Goal: Information Seeking & Learning: Learn about a topic

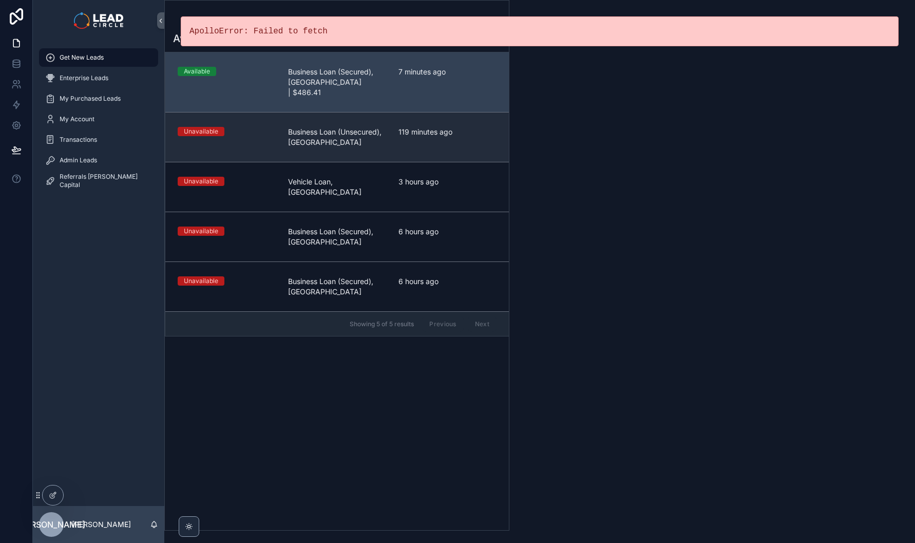
click at [334, 127] on span "Business Loan (Unsecured), [GEOGRAPHIC_DATA]" at bounding box center [337, 137] width 98 height 21
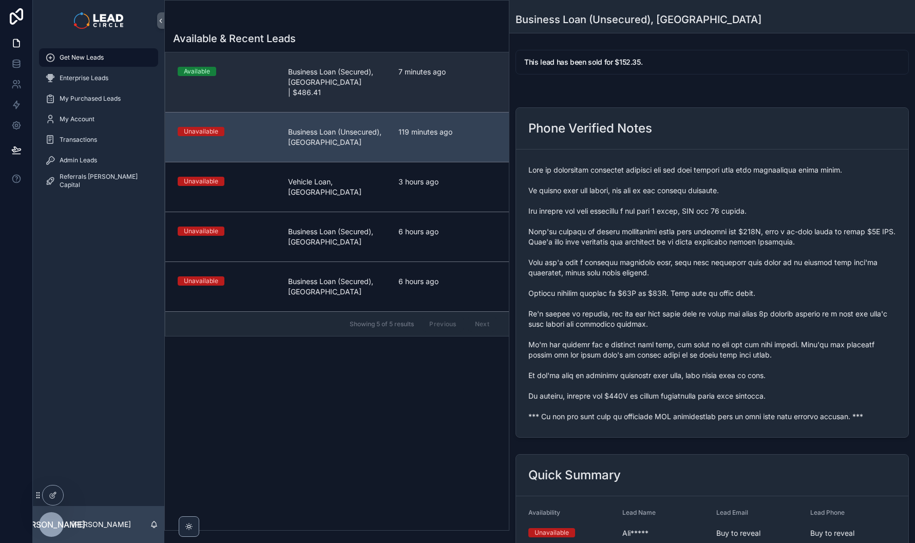
click at [336, 89] on link "Available Business Loan (Secured), [GEOGRAPHIC_DATA] | $486.41 7 minutes ago" at bounding box center [337, 82] width 344 height 60
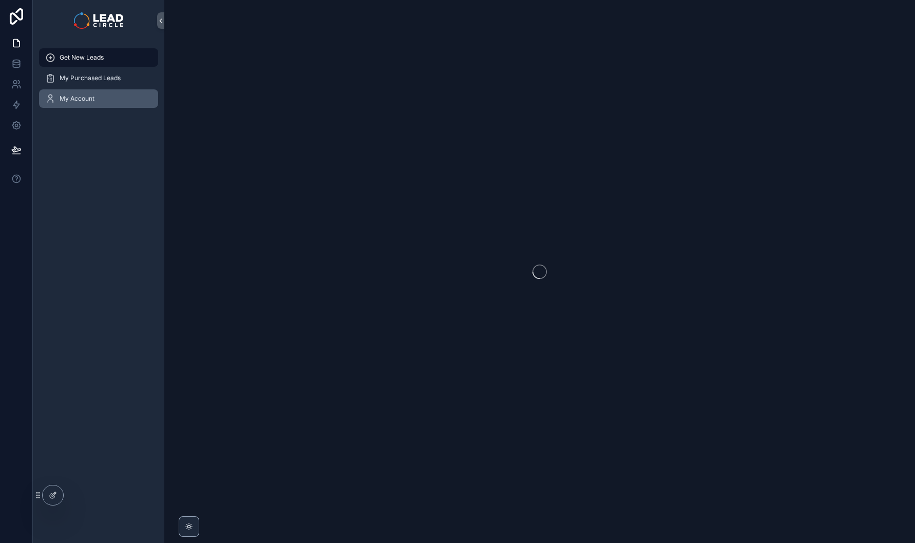
click at [98, 94] on div "My Account" at bounding box center [98, 98] width 107 height 16
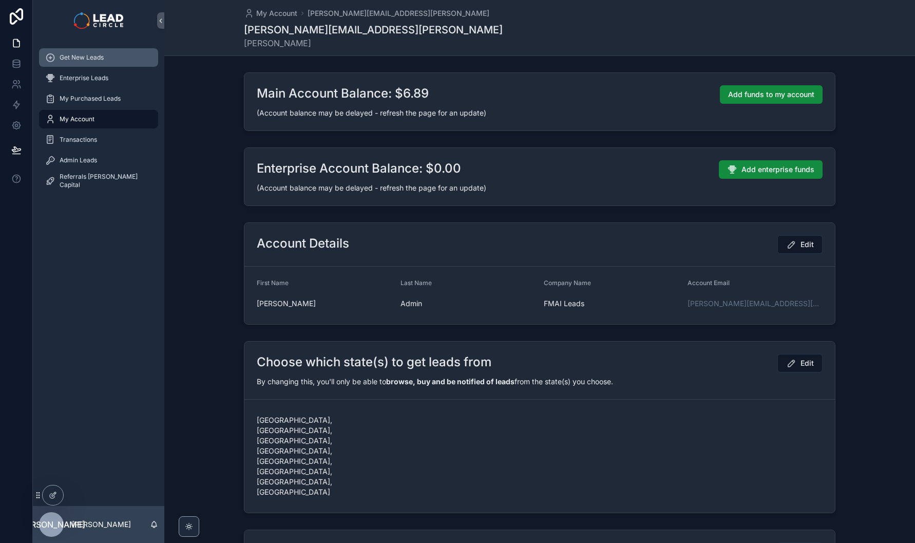
click at [116, 59] on div "Get New Leads" at bounding box center [98, 57] width 107 height 16
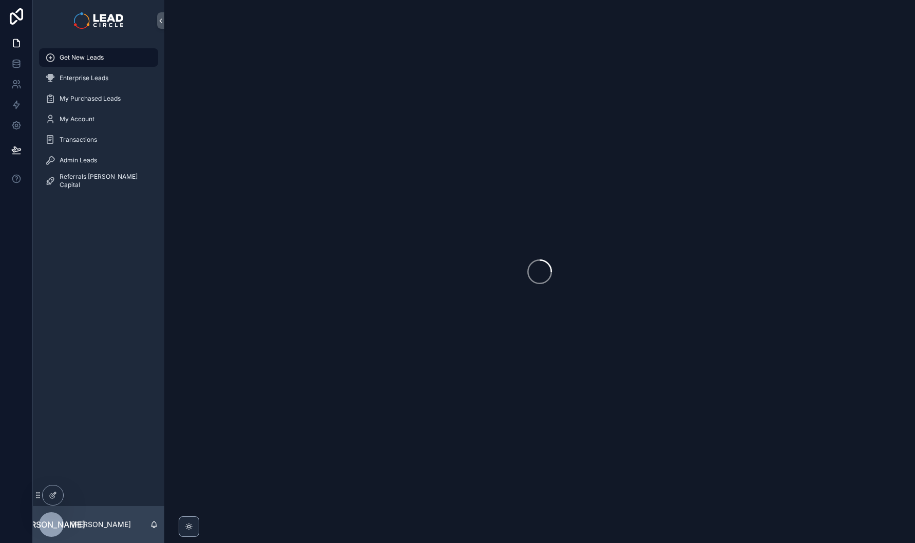
click at [88, 304] on div "Get New Leads Enterprise Leads My Purchased Leads My Account Transactions Admin…" at bounding box center [98, 273] width 131 height 465
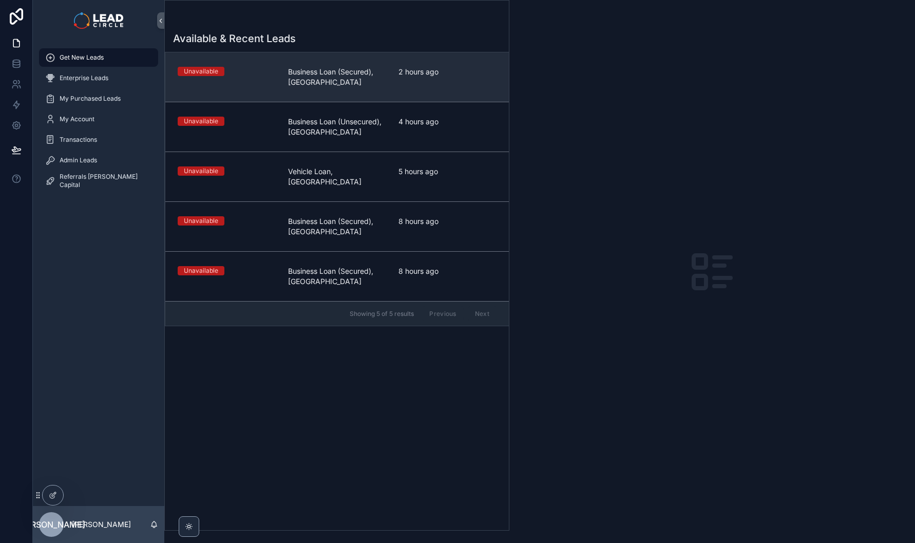
click at [346, 78] on span "Business Loan (Secured), NSW" at bounding box center [337, 77] width 98 height 21
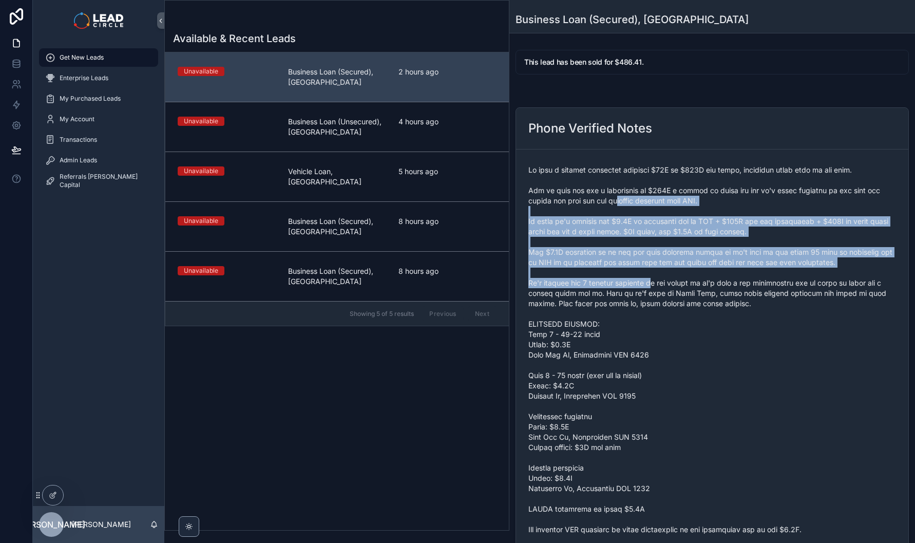
drag, startPoint x: 622, startPoint y: 197, endPoint x: 663, endPoint y: 299, distance: 110.6
click at [663, 299] on span "scrollable content" at bounding box center [712, 427] width 368 height 524
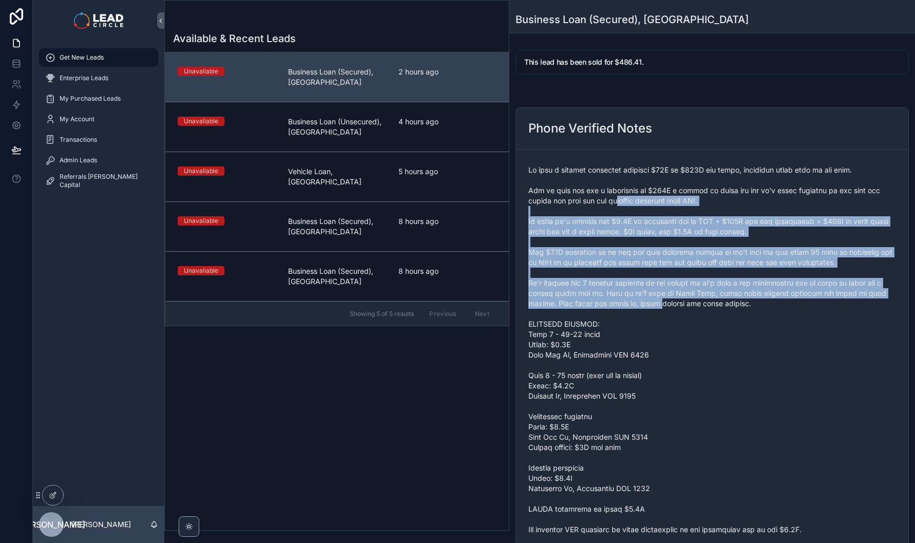
click at [663, 299] on span "scrollable content" at bounding box center [712, 427] width 368 height 524
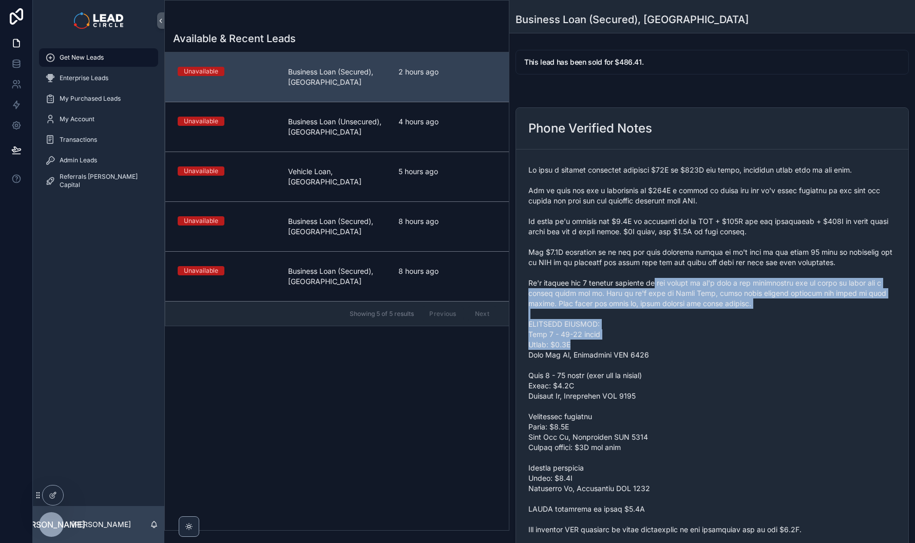
drag, startPoint x: 669, startPoint y: 341, endPoint x: 642, endPoint y: 229, distance: 115.5
click at [642, 233] on span "scrollable content" at bounding box center [712, 427] width 368 height 524
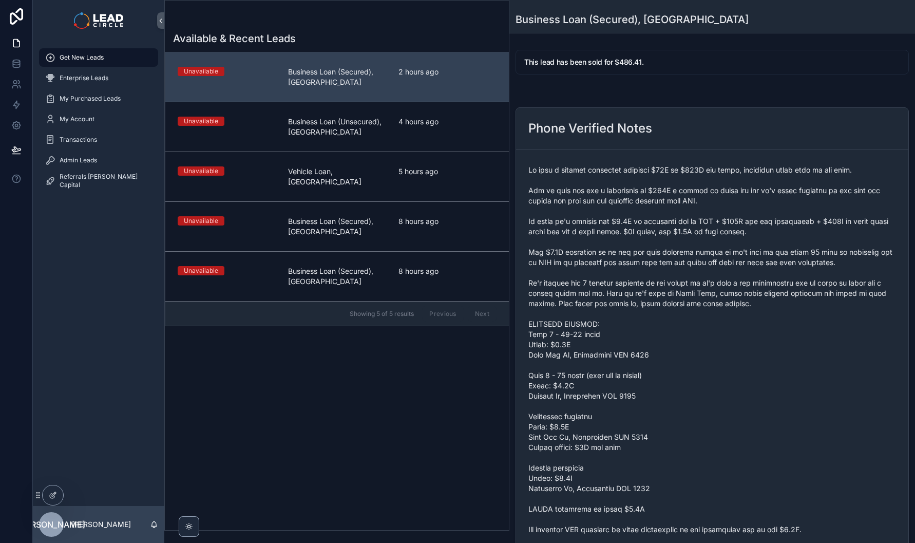
click at [642, 223] on span "scrollable content" at bounding box center [712, 427] width 368 height 524
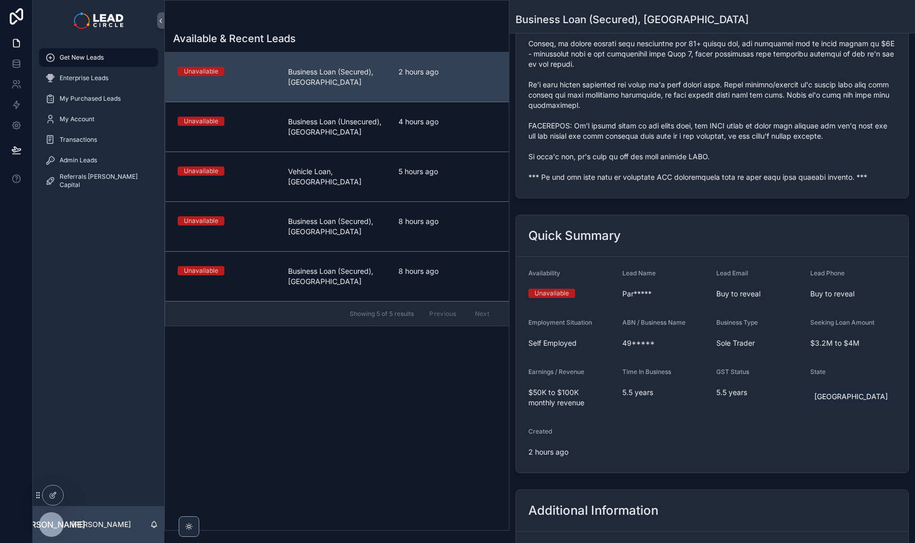
scroll to position [721, 0]
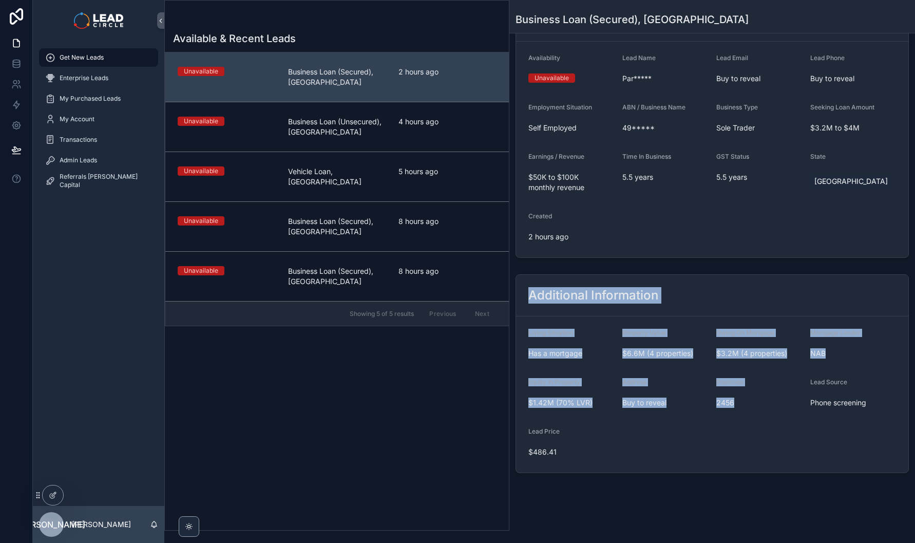
drag, startPoint x: 627, startPoint y: 280, endPoint x: 721, endPoint y: 446, distance: 190.4
click at [721, 446] on div "Additional Information Living Situation Has a mortgage Property Value $6.6M (4 …" at bounding box center [712, 373] width 393 height 199
click at [721, 446] on form "Living Situation Has a mortgage Property Value $6.6M (4 properties) Owing On Mo…" at bounding box center [712, 394] width 392 height 156
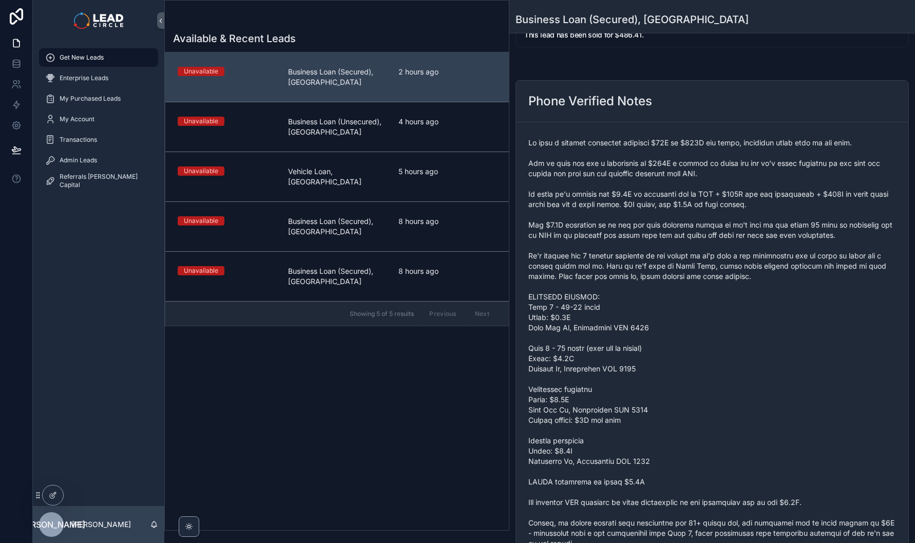
scroll to position [0, 0]
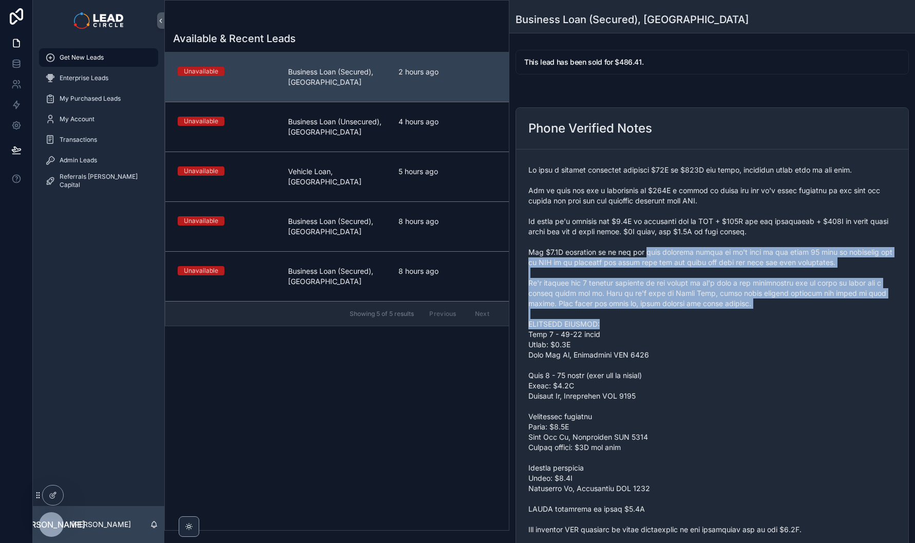
drag, startPoint x: 645, startPoint y: 247, endPoint x: 675, endPoint y: 330, distance: 87.4
click at [675, 330] on span "scrollable content" at bounding box center [712, 427] width 368 height 524
drag, startPoint x: 672, startPoint y: 318, endPoint x: 677, endPoint y: 331, distance: 13.4
click at [677, 331] on span "scrollable content" at bounding box center [712, 427] width 368 height 524
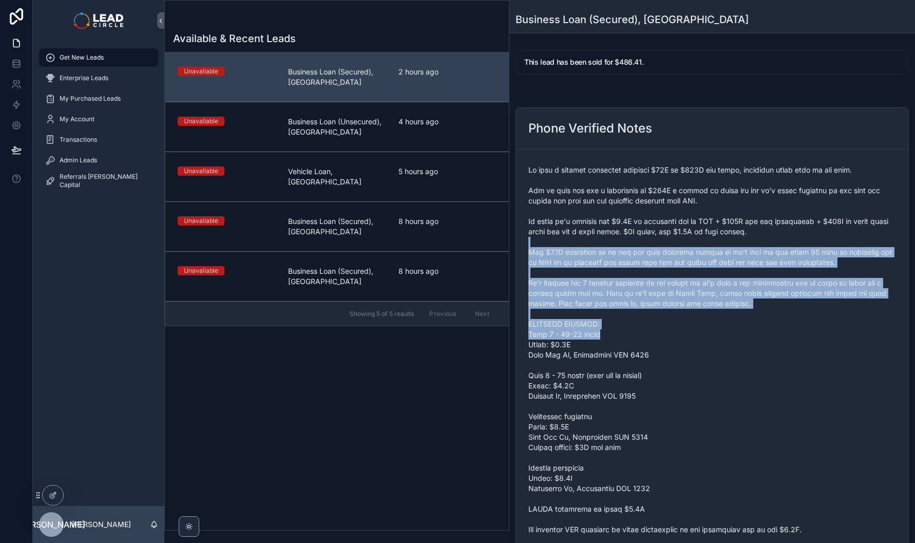
click at [677, 331] on span "scrollable content" at bounding box center [712, 427] width 368 height 524
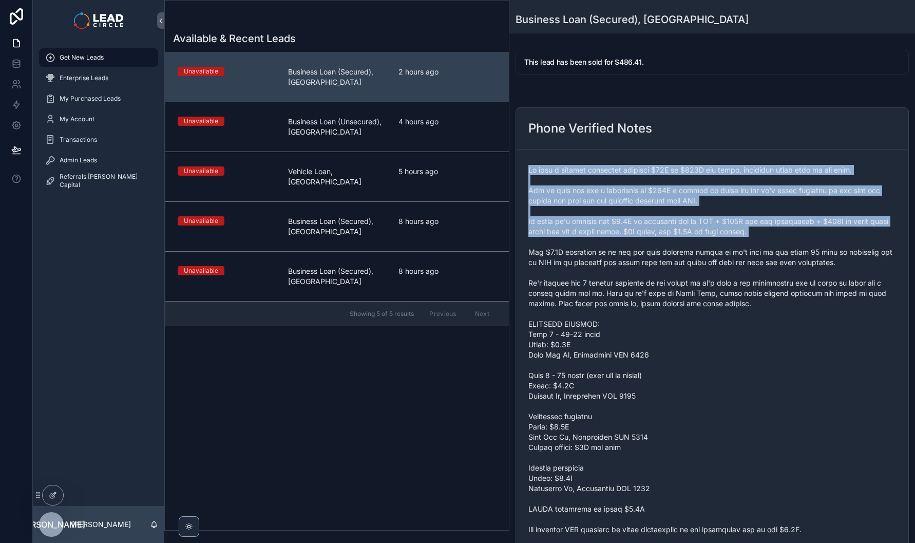
drag, startPoint x: 697, startPoint y: 148, endPoint x: 735, endPoint y: 265, distance: 122.6
click at [735, 264] on div "Phone Verified Notes" at bounding box center [712, 405] width 393 height 597
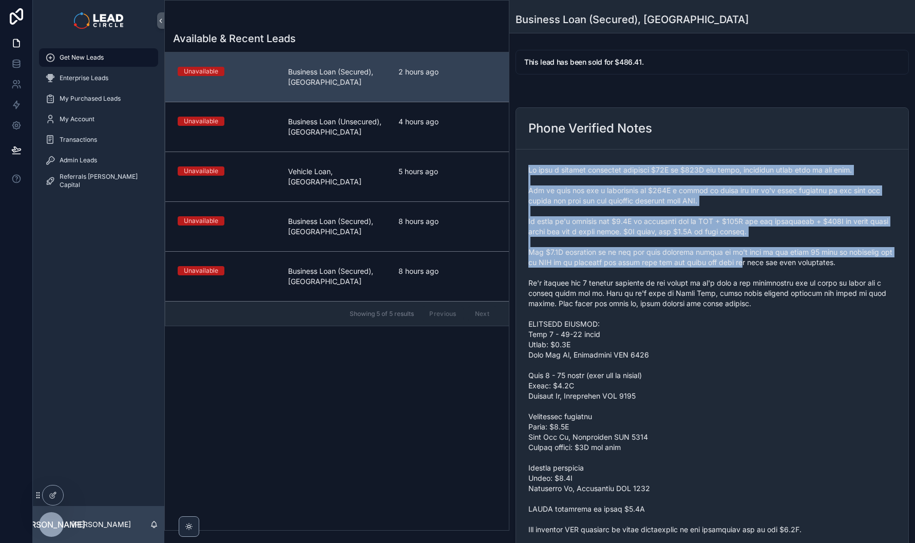
click at [735, 265] on span "scrollable content" at bounding box center [712, 427] width 368 height 524
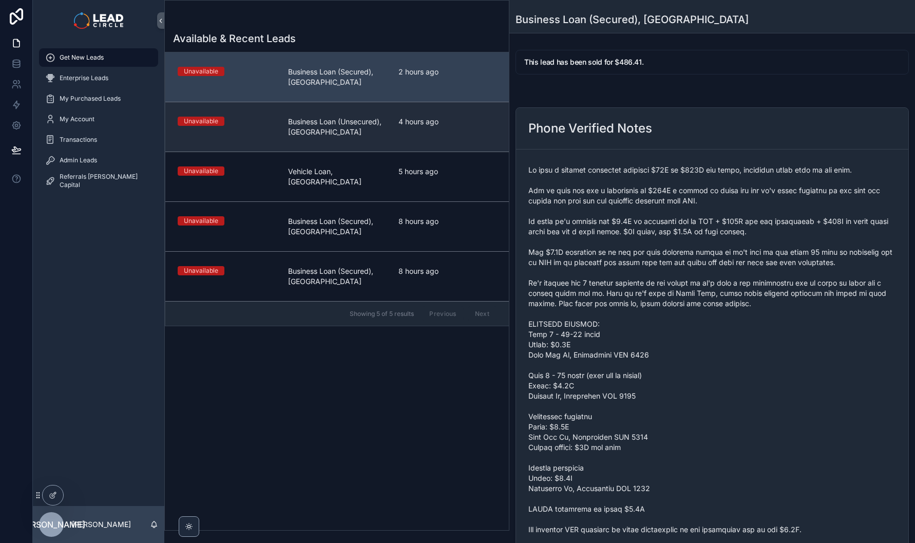
click at [393, 131] on div "Unavailable Business Loan (Unsecured), NSW 4 hours ago" at bounding box center [337, 127] width 319 height 21
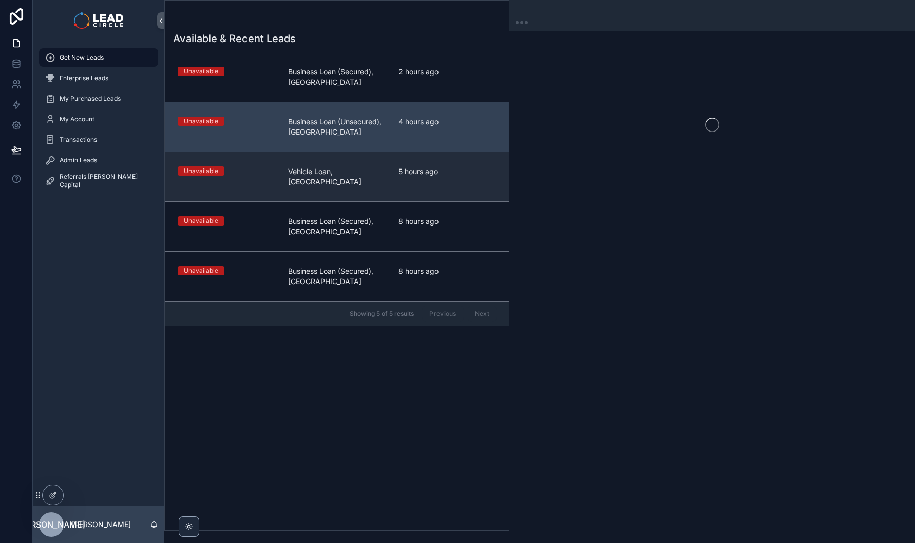
click at [395, 178] on link "Unavailable Vehicle Loan, WA 5 hours ago" at bounding box center [337, 176] width 344 height 50
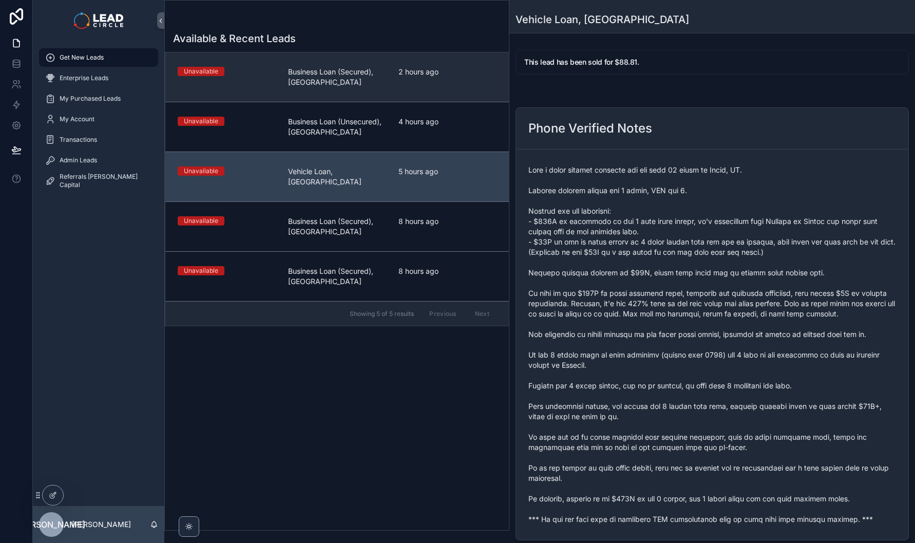
click at [408, 78] on div "2 hours ago" at bounding box center [447, 77] width 98 height 21
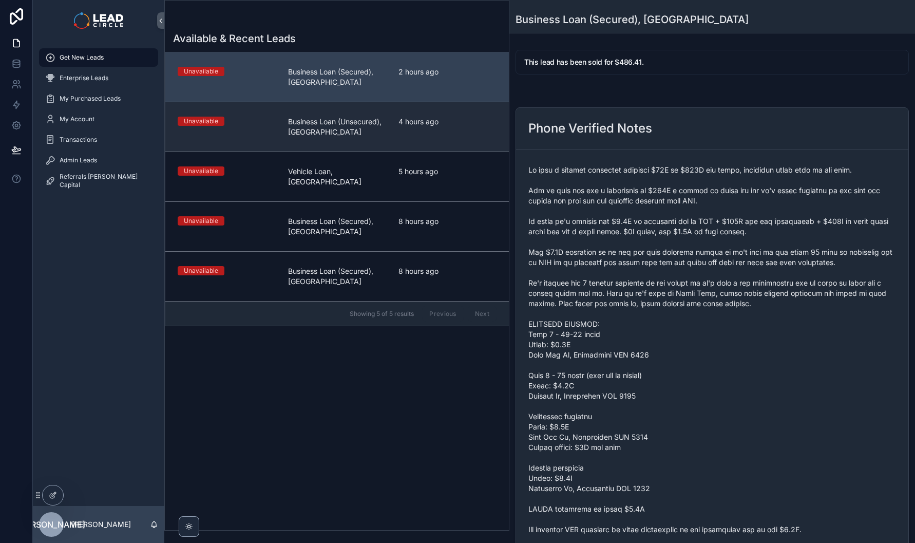
click at [415, 130] on div "4 hours ago" at bounding box center [447, 127] width 98 height 21
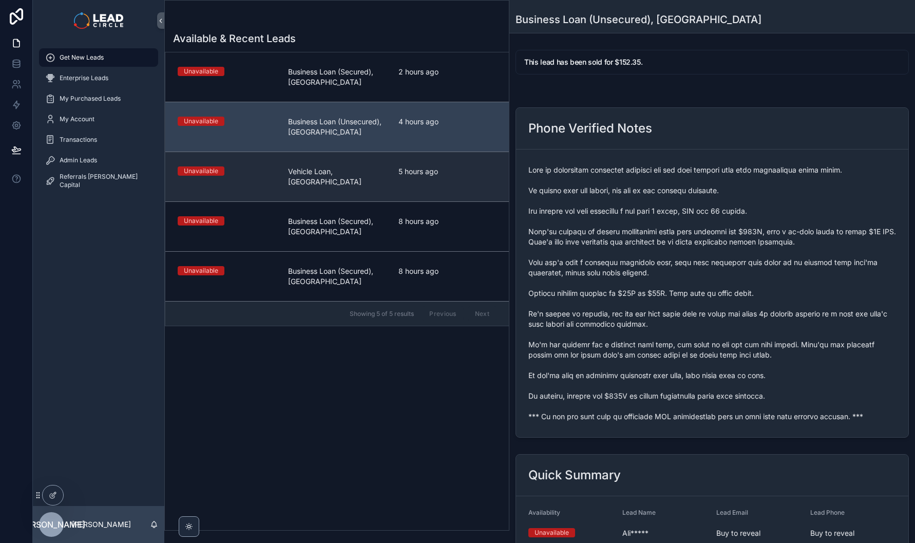
click at [412, 169] on span "5 hours ago" at bounding box center [447, 171] width 98 height 10
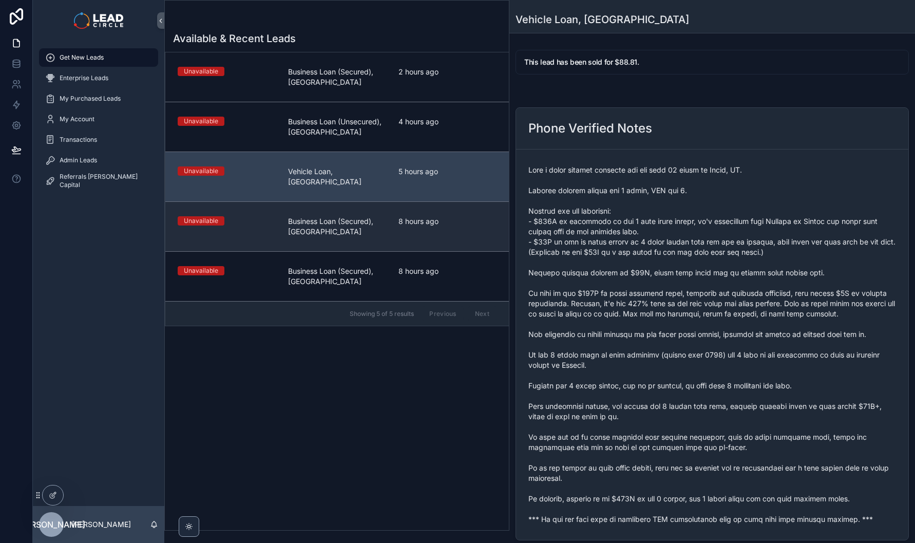
click at [415, 219] on div "8 hours ago" at bounding box center [447, 226] width 98 height 21
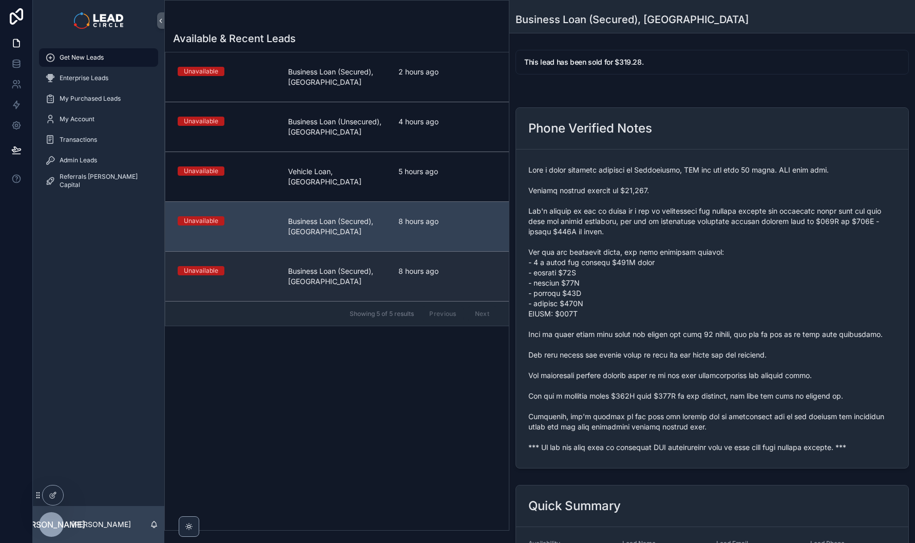
click at [428, 266] on span "8 hours ago" at bounding box center [447, 271] width 98 height 10
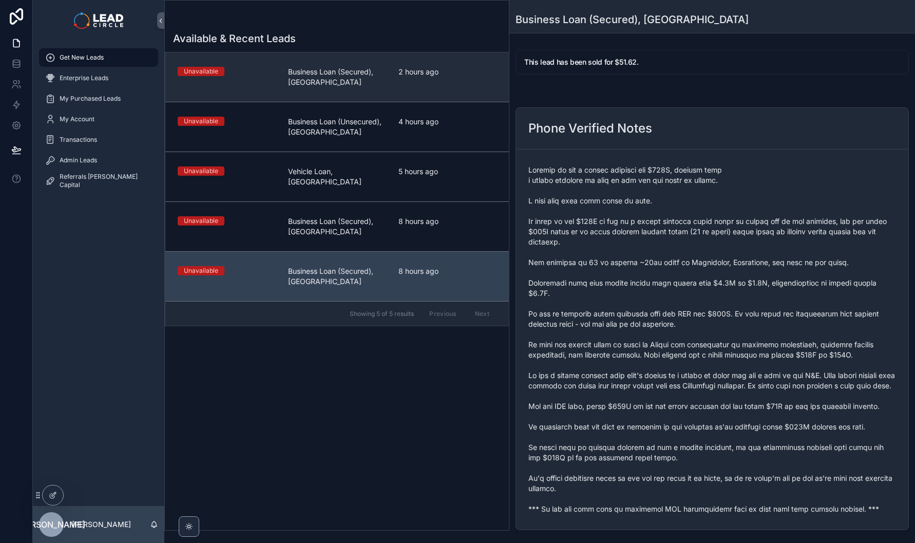
click at [427, 70] on span "2 hours ago" at bounding box center [447, 72] width 98 height 10
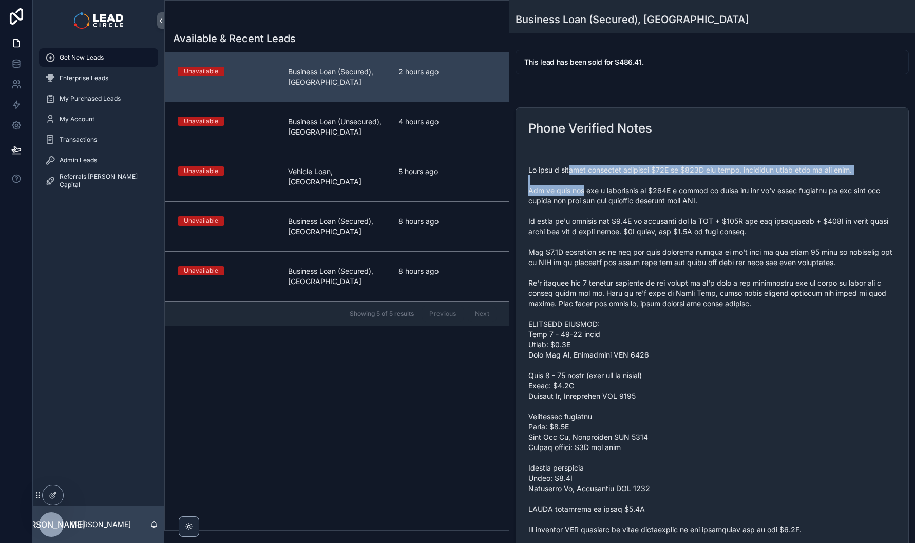
click at [578, 194] on span "scrollable content" at bounding box center [712, 427] width 368 height 524
click at [677, 369] on span "scrollable content" at bounding box center [712, 427] width 368 height 524
